Goal: Information Seeking & Learning: Learn about a topic

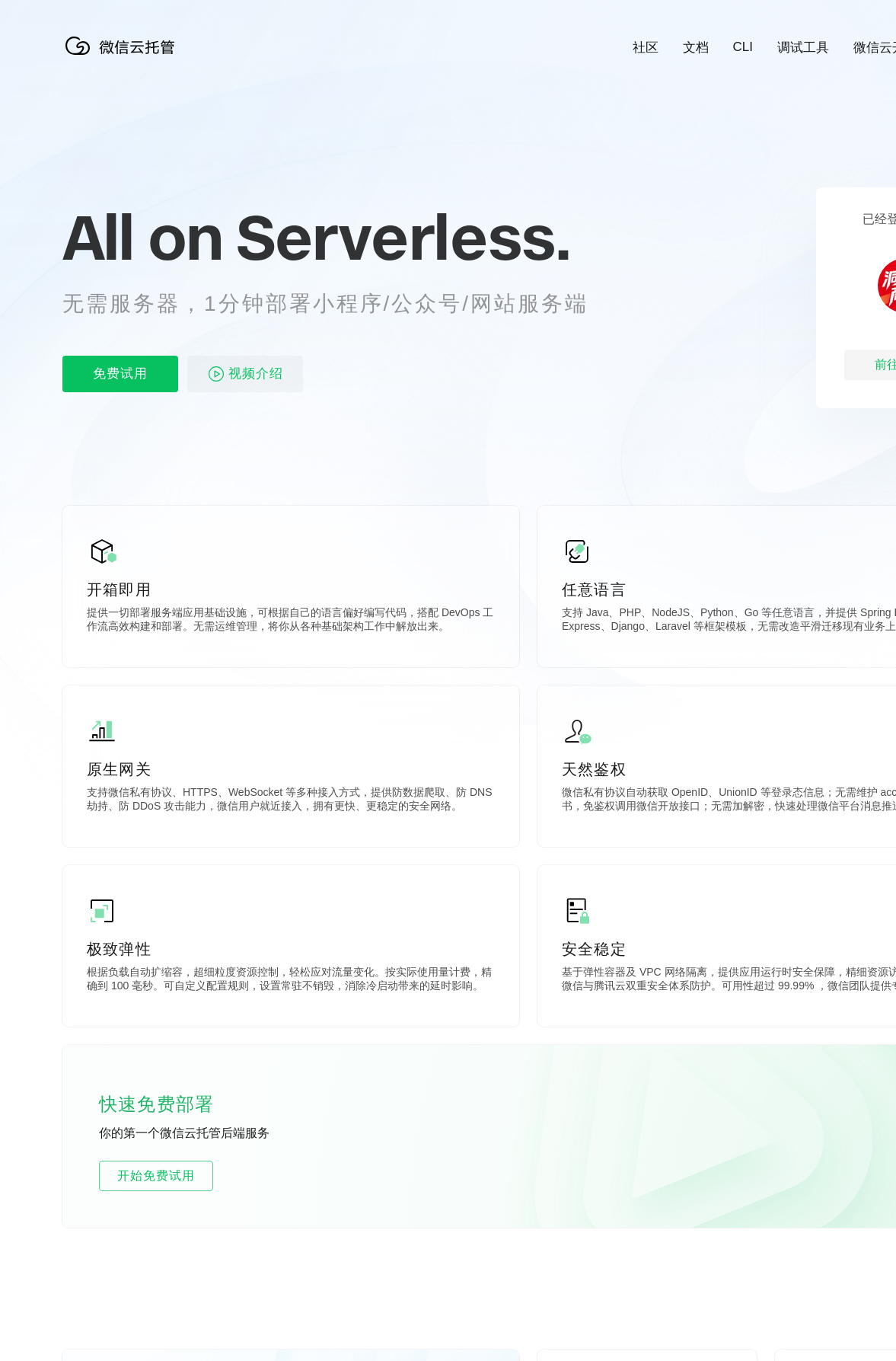
scroll to position [0, 2708]
click at [368, 252] on span "Serverless." at bounding box center [403, 237] width 334 height 76
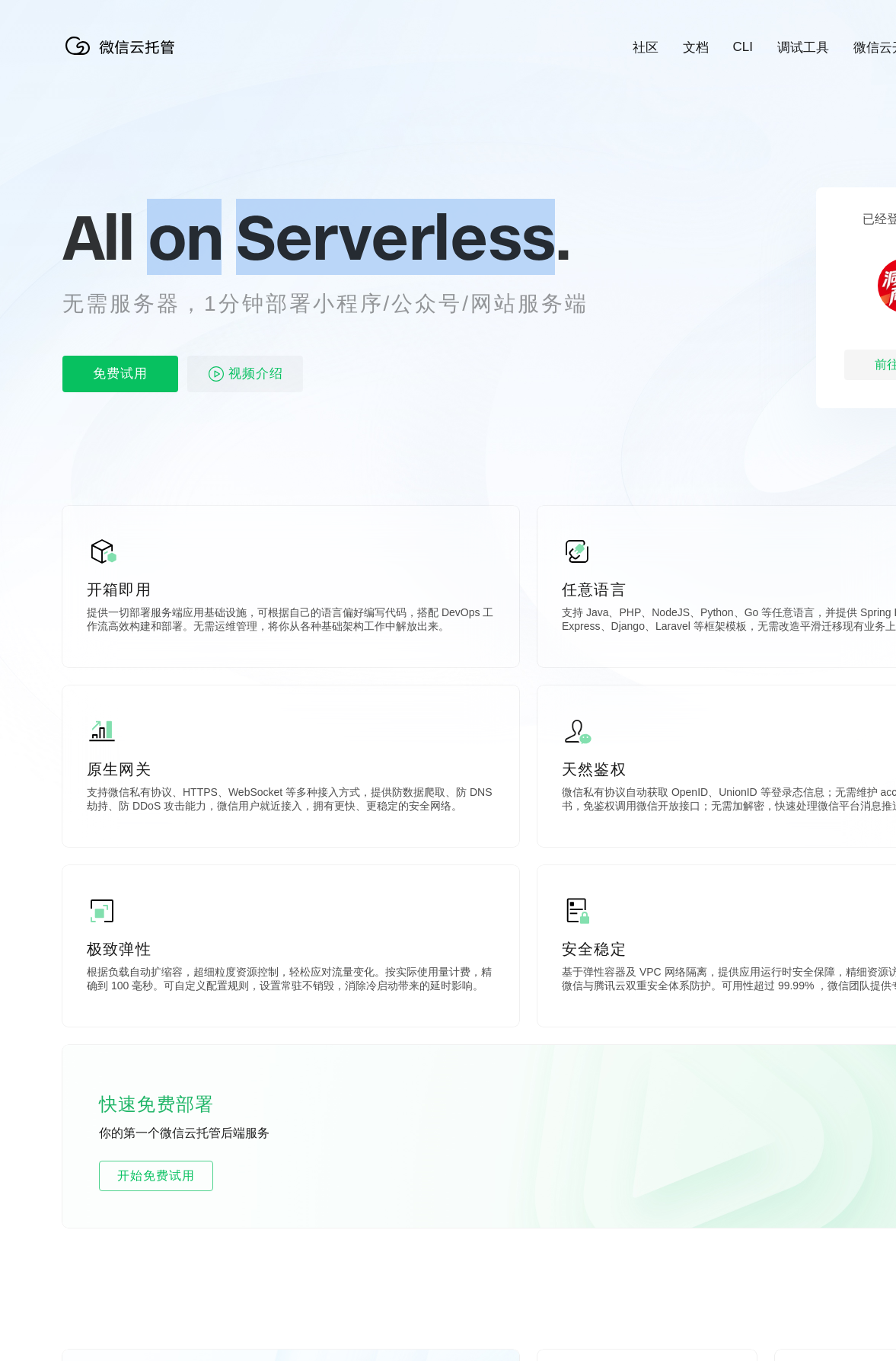
click at [368, 252] on span "Serverless." at bounding box center [403, 237] width 334 height 76
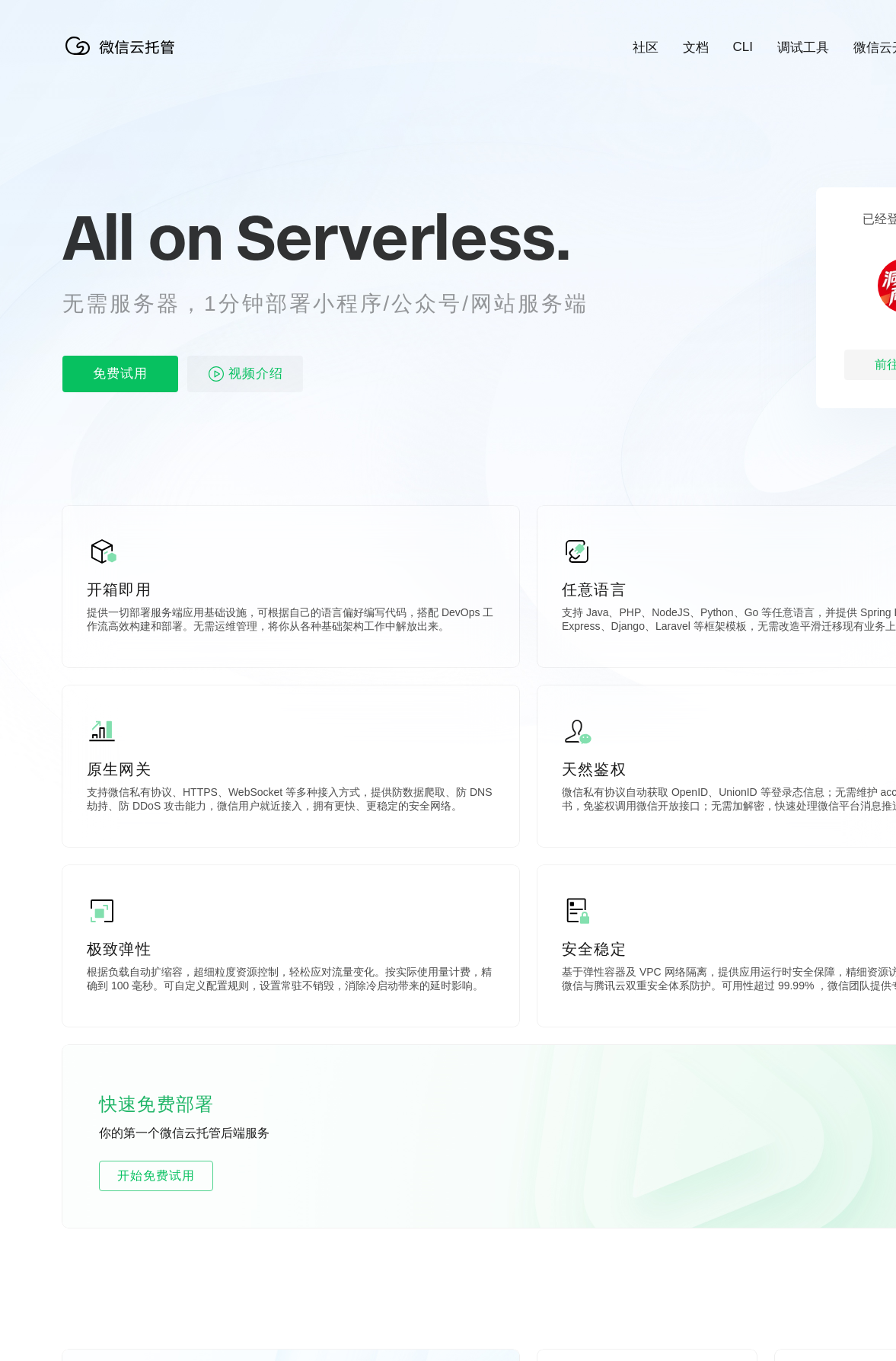
click at [489, 432] on icon at bounding box center [529, 411] width 1462 height 822
click at [133, 50] on img at bounding box center [123, 46] width 122 height 31
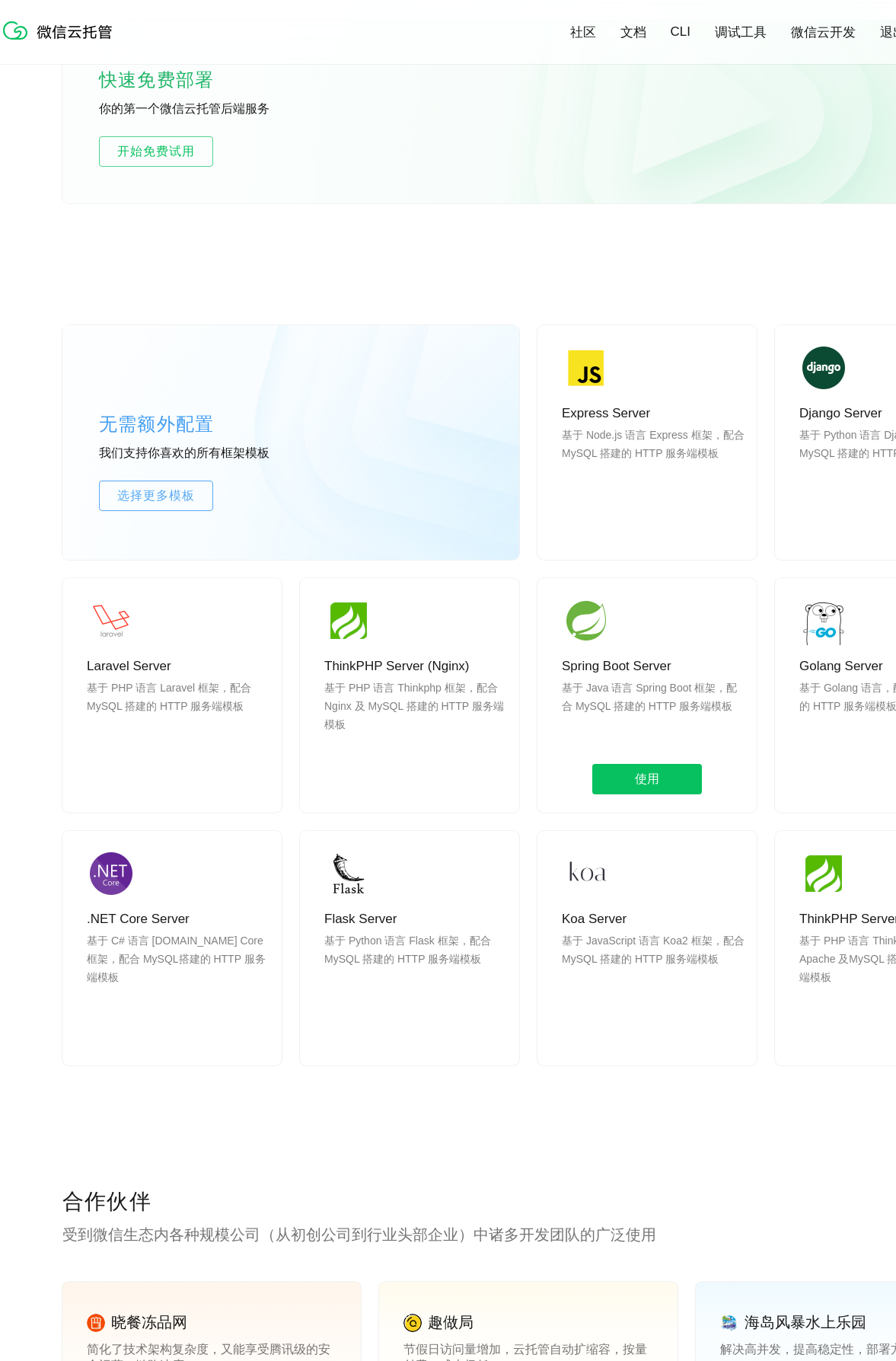
scroll to position [1219, 0]
